Goal: Transaction & Acquisition: Book appointment/travel/reservation

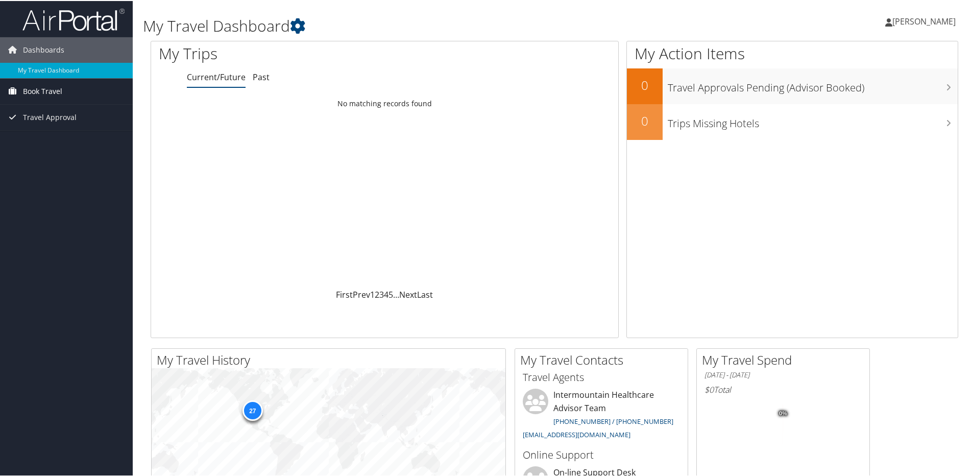
click at [35, 91] on span "Book Travel" at bounding box center [42, 91] width 39 height 26
click at [67, 129] on link "Book/Manage Online Trips" at bounding box center [66, 125] width 133 height 15
